Goal: Task Accomplishment & Management: Manage account settings

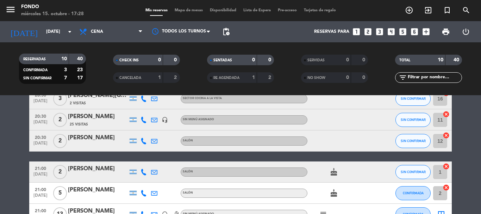
scroll to position [106, 0]
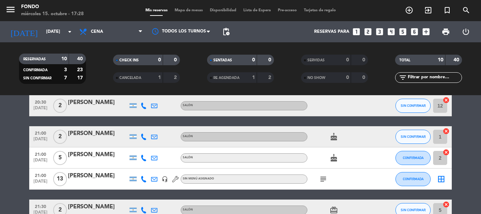
click at [325, 174] on div "subject" at bounding box center [338, 178] width 63 height 21
click at [325, 178] on icon "subject" at bounding box center [323, 179] width 8 height 8
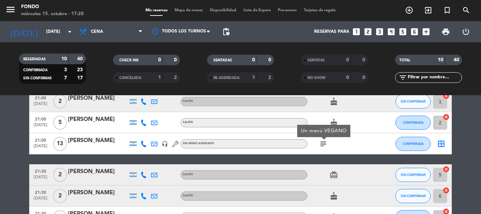
scroll to position [176, 0]
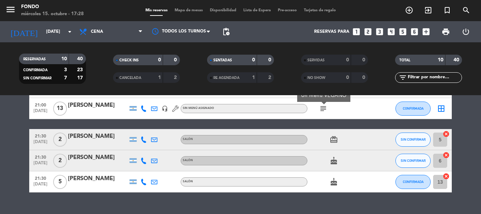
click at [332, 167] on div "cake" at bounding box center [338, 160] width 63 height 21
click at [332, 165] on div "cake" at bounding box center [338, 160] width 63 height 21
click at [332, 163] on icon "cake" at bounding box center [334, 160] width 8 height 8
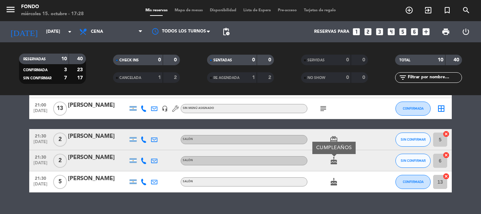
click at [334, 182] on icon "cake" at bounding box center [334, 181] width 8 height 8
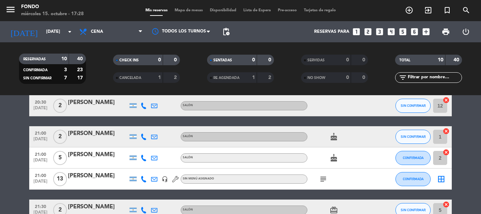
scroll to position [70, 0]
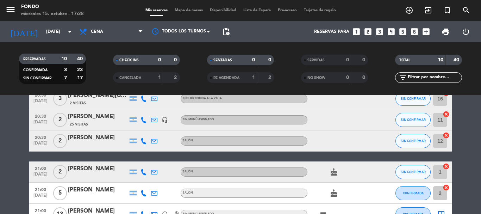
drag, startPoint x: 334, startPoint y: 189, endPoint x: 328, endPoint y: 170, distance: 19.4
click at [334, 189] on icon "cake" at bounding box center [334, 193] width 8 height 8
click at [328, 170] on span "cake" at bounding box center [333, 172] width 11 height 8
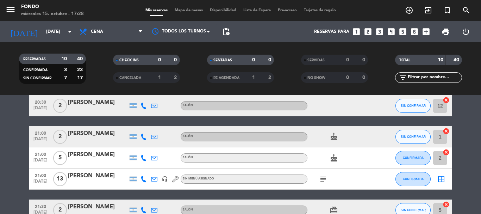
click at [322, 180] on icon "subject" at bounding box center [323, 179] width 8 height 8
click at [144, 177] on icon at bounding box center [143, 179] width 6 height 6
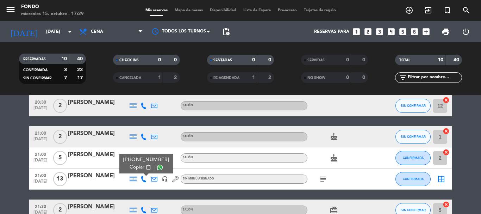
click at [141, 166] on span "Copiar" at bounding box center [137, 166] width 15 height 7
click at [0, 164] on bookings-row "20:00 [DATE] 4 [PERSON_NAME] 6 Visitas headset_mic Sin menú asignado SIN CONFIR…" at bounding box center [240, 142] width 481 height 241
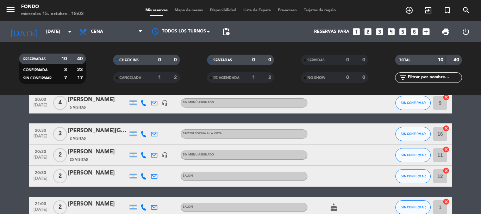
scroll to position [0, 0]
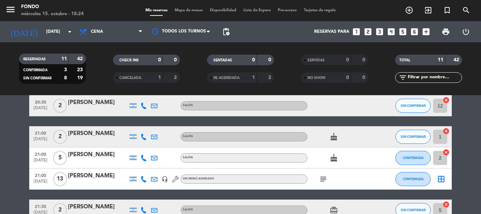
scroll to position [70, 0]
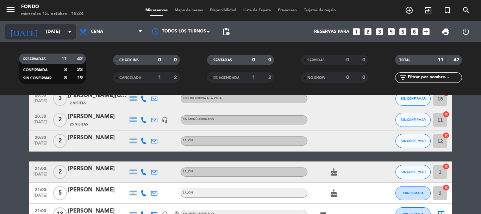
click at [62, 28] on input "[DATE]" at bounding box center [72, 32] width 59 height 12
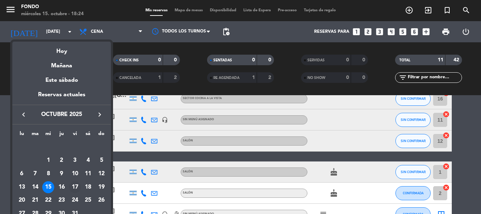
click at [74, 186] on div "17" at bounding box center [75, 187] width 12 height 12
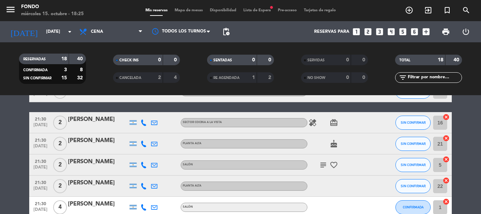
scroll to position [282, 0]
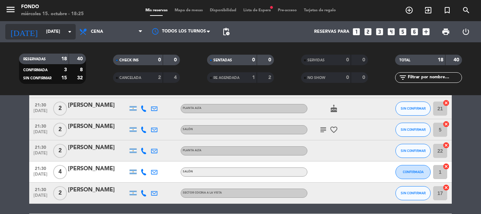
click at [64, 37] on input "[DATE]" at bounding box center [72, 32] width 59 height 12
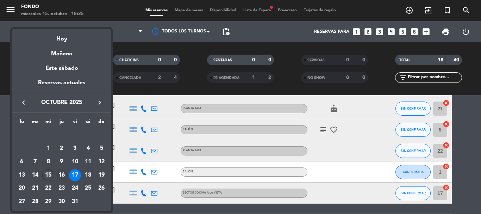
click at [62, 171] on div "16" at bounding box center [62, 175] width 12 height 12
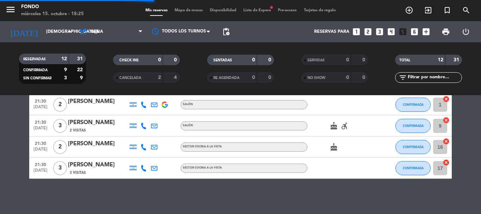
scroll to position [222, 0]
click at [0, 183] on div "No hay notas para este servicio. Haz clic para agregar una 20:30 [DATE] 2 [PERS…" at bounding box center [240, 154] width 481 height 119
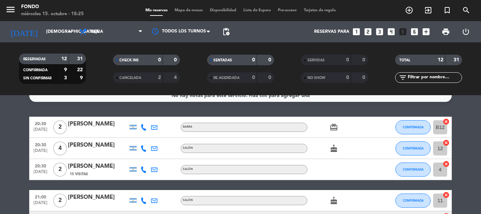
scroll to position [0, 0]
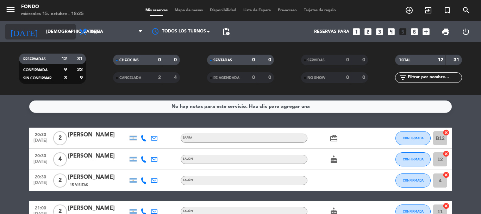
click at [63, 30] on input "[DEMOGRAPHIC_DATA][DATE]" at bounding box center [72, 32] width 59 height 12
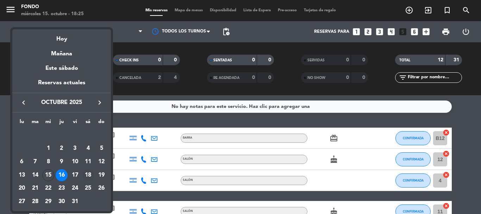
click at [88, 172] on div "18" at bounding box center [88, 175] width 12 height 12
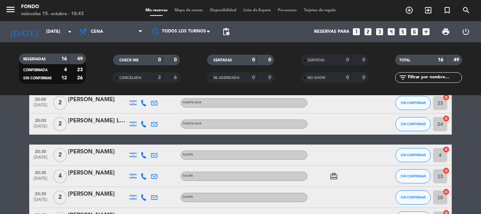
scroll to position [70, 0]
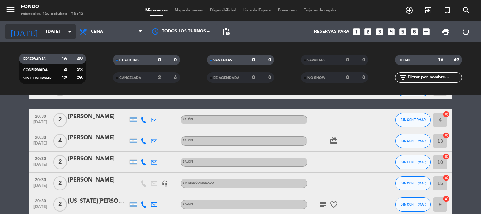
click at [59, 32] on input "[DATE]" at bounding box center [72, 32] width 59 height 12
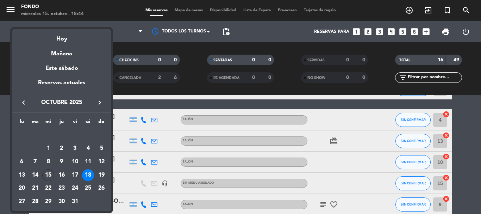
click at [49, 175] on div "15" at bounding box center [48, 175] width 12 height 12
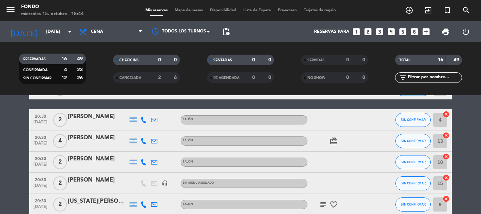
type input "[DATE]"
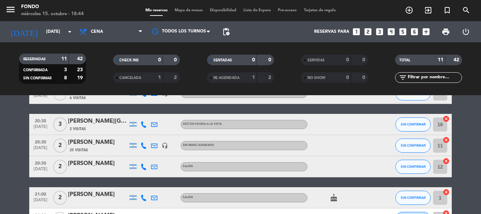
scroll to position [0, 0]
